Goal: Task Accomplishment & Management: Manage account settings

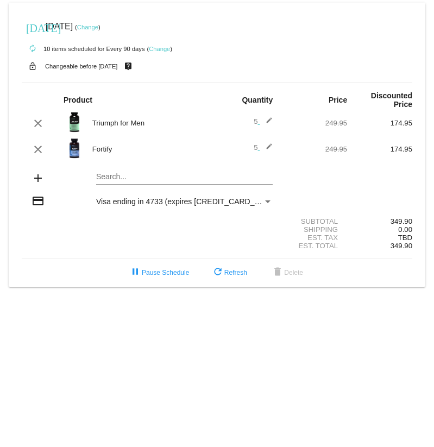
click at [270, 117] on mat-icon "edit" at bounding box center [266, 123] width 13 height 13
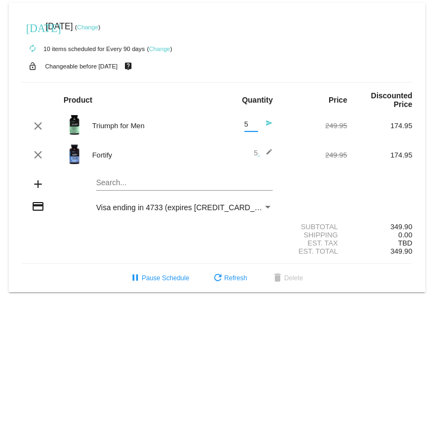
click at [248, 121] on input "5" at bounding box center [252, 125] width 14 height 8
type input "4"
click at [254, 121] on input "4" at bounding box center [252, 125] width 14 height 8
click at [267, 120] on mat-icon "send" at bounding box center [266, 126] width 13 height 13
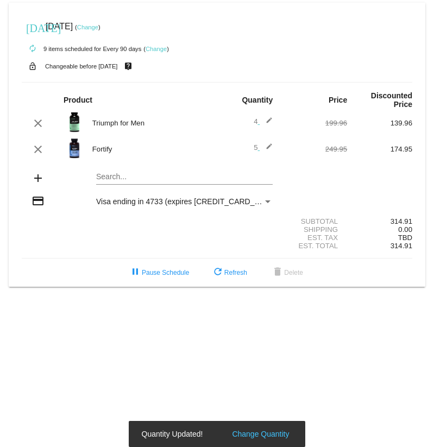
click at [268, 143] on mat-icon "edit" at bounding box center [266, 149] width 13 height 13
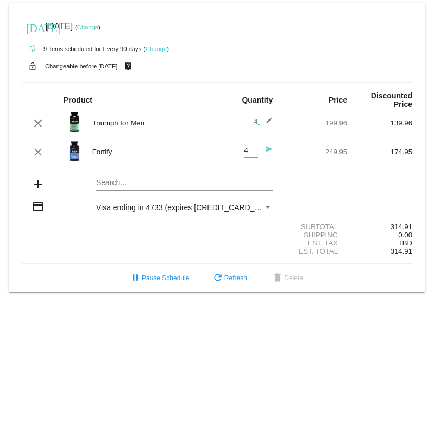
type input "4"
click at [255, 147] on input "4" at bounding box center [252, 151] width 14 height 8
click at [267, 146] on mat-icon "send" at bounding box center [266, 152] width 13 height 13
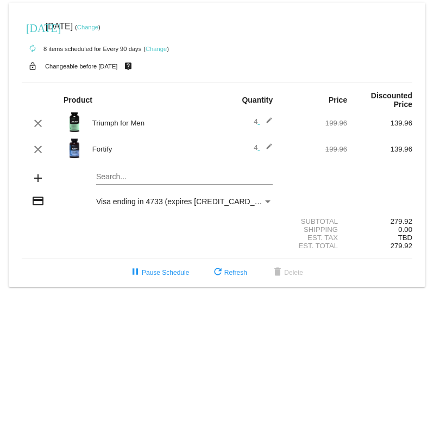
click at [151, 50] on link "Change" at bounding box center [156, 49] width 21 height 7
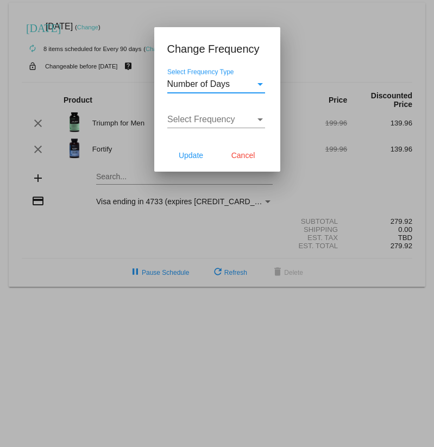
click at [204, 87] on span "Number of Days" at bounding box center [198, 83] width 63 height 9
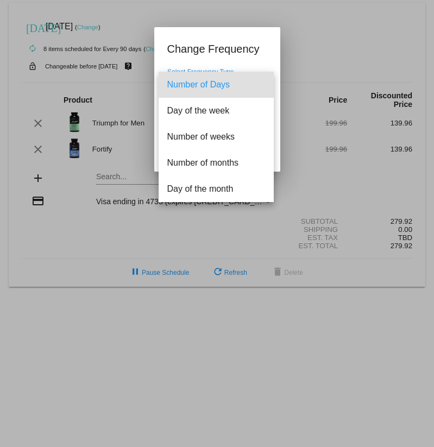
click at [204, 87] on span "Number of Days" at bounding box center [216, 85] width 98 height 26
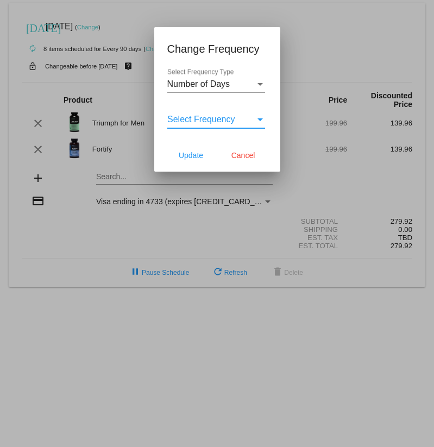
click at [203, 117] on span "Select Frequency" at bounding box center [201, 119] width 68 height 9
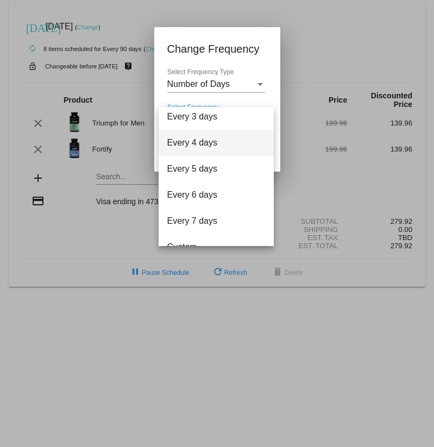
scroll to position [43, 0]
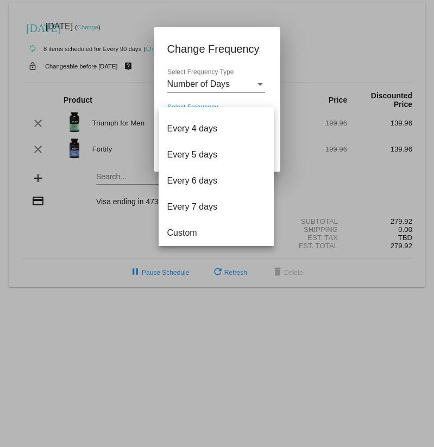
click at [214, 79] on div at bounding box center [217, 223] width 434 height 447
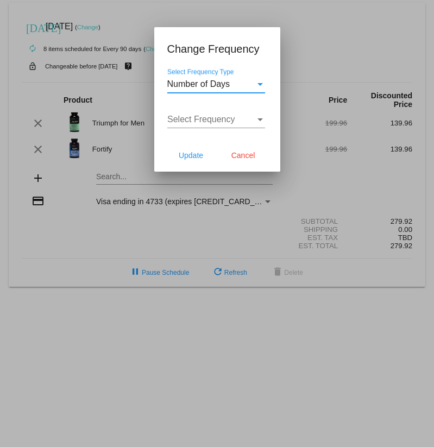
click at [204, 84] on span "Number of Days" at bounding box center [198, 83] width 63 height 9
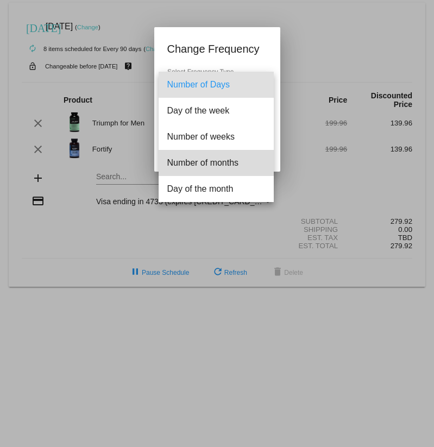
click at [210, 159] on span "Number of months" at bounding box center [216, 163] width 98 height 26
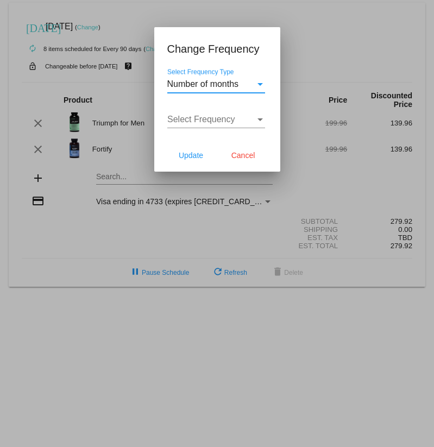
click at [208, 119] on span "Select Frequency" at bounding box center [201, 119] width 68 height 9
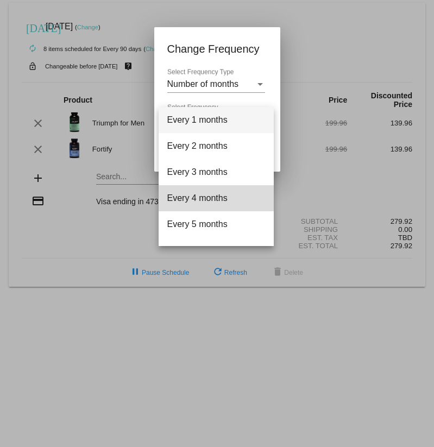
click at [205, 195] on span "Every 4 months" at bounding box center [216, 198] width 98 height 26
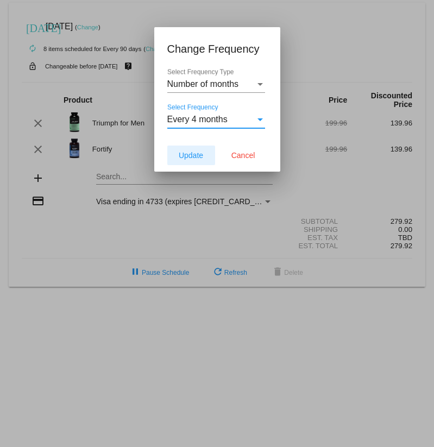
click at [202, 159] on span "Update" at bounding box center [191, 155] width 24 height 9
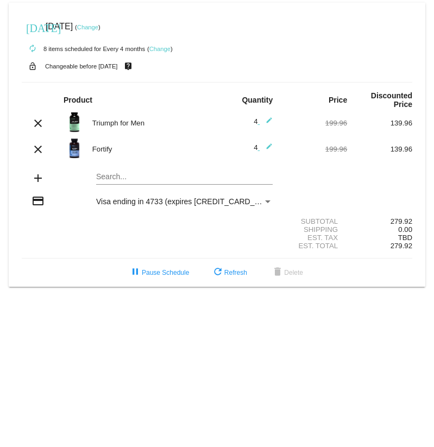
click at [98, 26] on link "Change" at bounding box center [87, 27] width 21 height 7
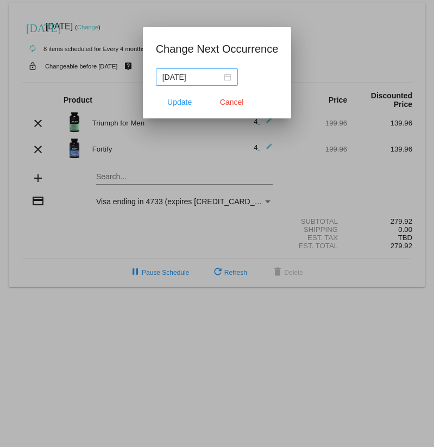
click at [229, 79] on nz-date-picker "[DATE]" at bounding box center [197, 76] width 82 height 17
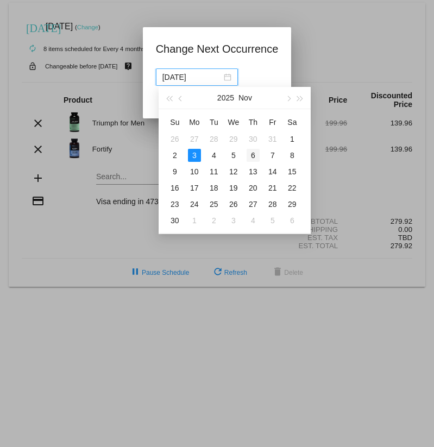
click at [252, 155] on div "6" at bounding box center [253, 155] width 13 height 13
type input "[DATE]"
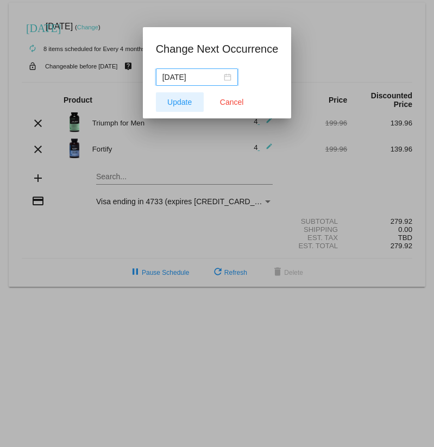
click at [187, 99] on span "Update" at bounding box center [179, 102] width 24 height 9
